Goal: Task Accomplishment & Management: Manage account settings

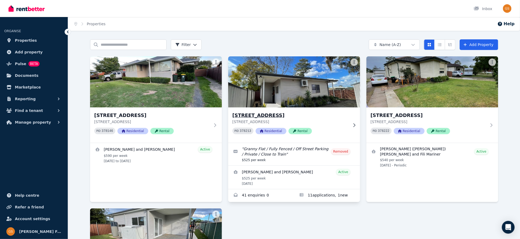
scroll to position [1, 0]
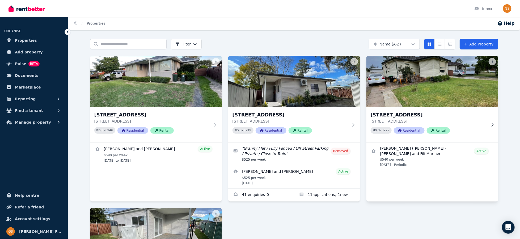
click at [382, 115] on h3 "[STREET_ADDRESS]" at bounding box center [429, 114] width 116 height 7
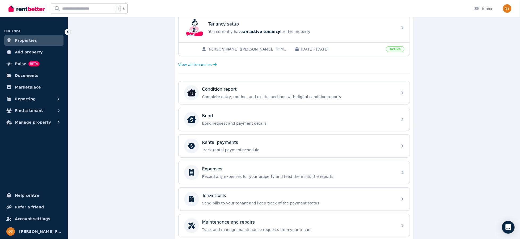
scroll to position [157, 0]
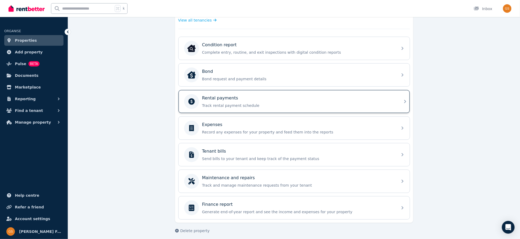
click at [404, 100] on icon at bounding box center [405, 101] width 6 height 6
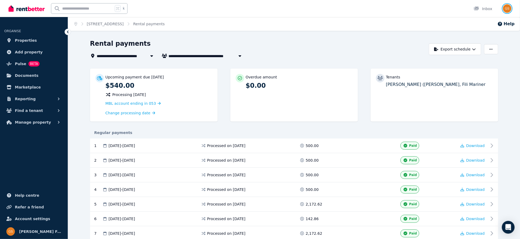
click at [509, 9] on img "button" at bounding box center [507, 8] width 9 height 9
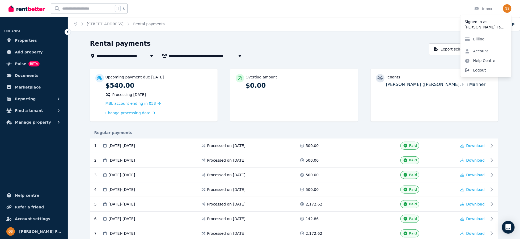
click at [478, 71] on span "Logout" at bounding box center [486, 70] width 51 height 10
